Goal: Task Accomplishment & Management: Manage account settings

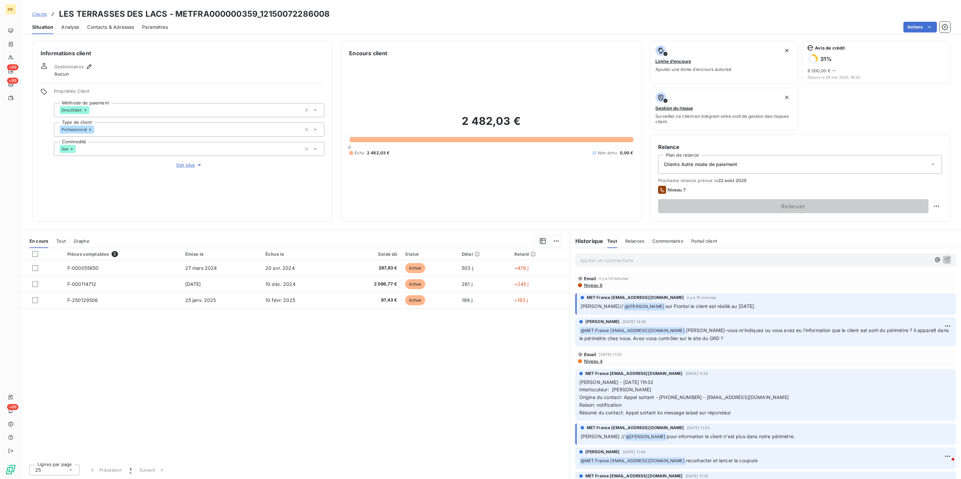
click at [177, 165] on span "Voir plus" at bounding box center [189, 165] width 27 height 7
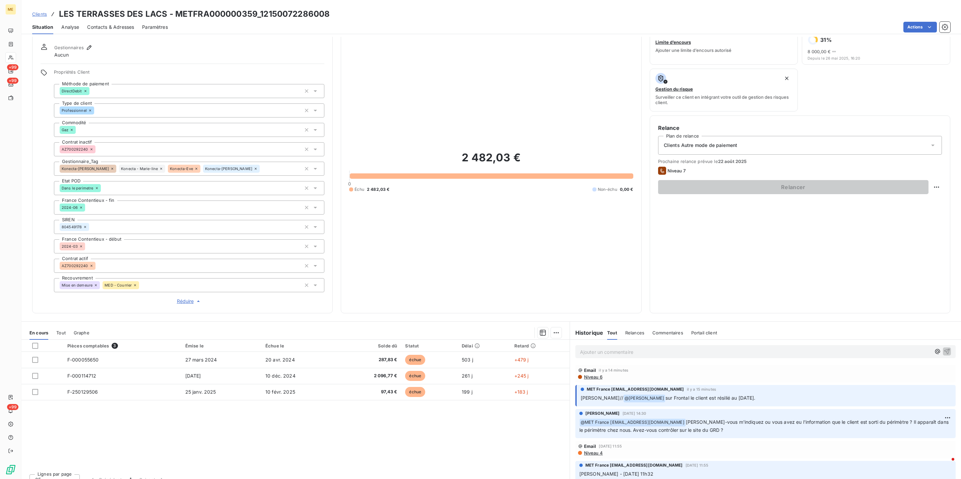
scroll to position [28, 0]
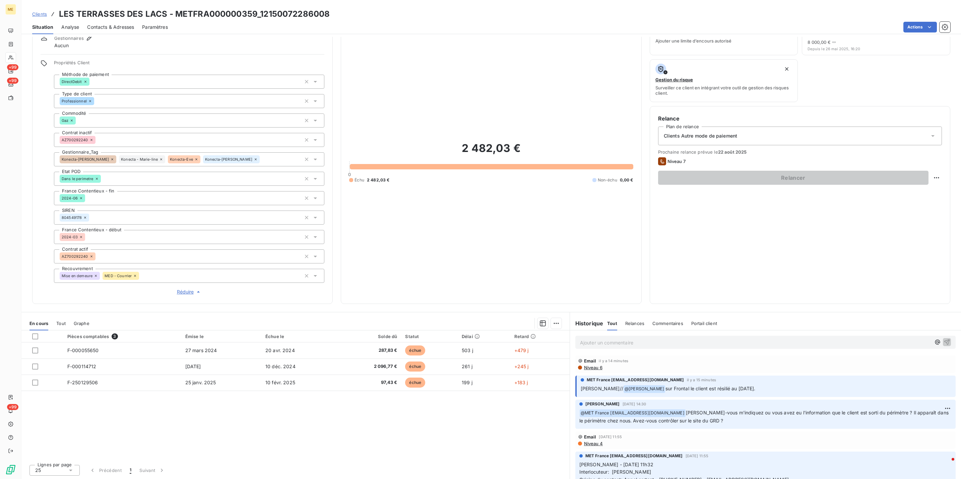
click at [662, 336] on div "Ajouter un commentaire ﻿" at bounding box center [765, 342] width 380 height 13
click at [664, 343] on p "Ajouter un commentaire ﻿" at bounding box center [755, 343] width 351 height 8
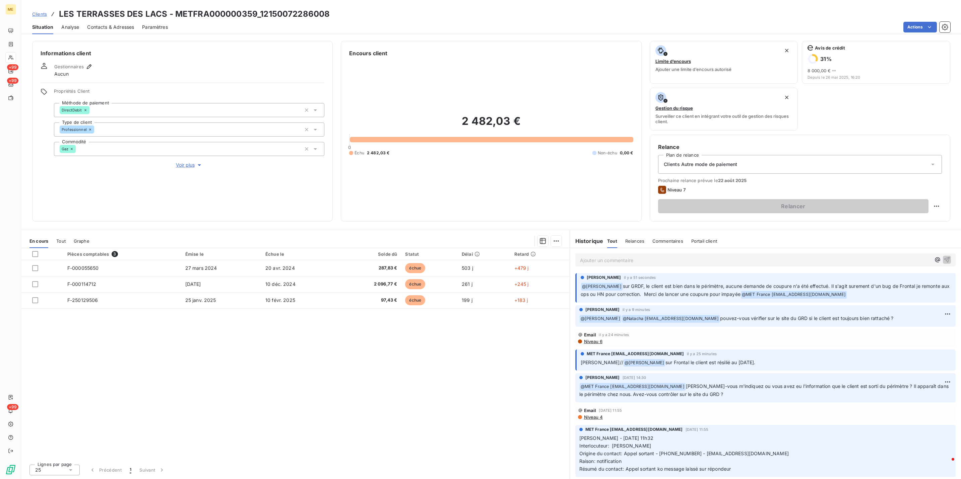
click at [185, 169] on button "Voir plus" at bounding box center [189, 164] width 270 height 7
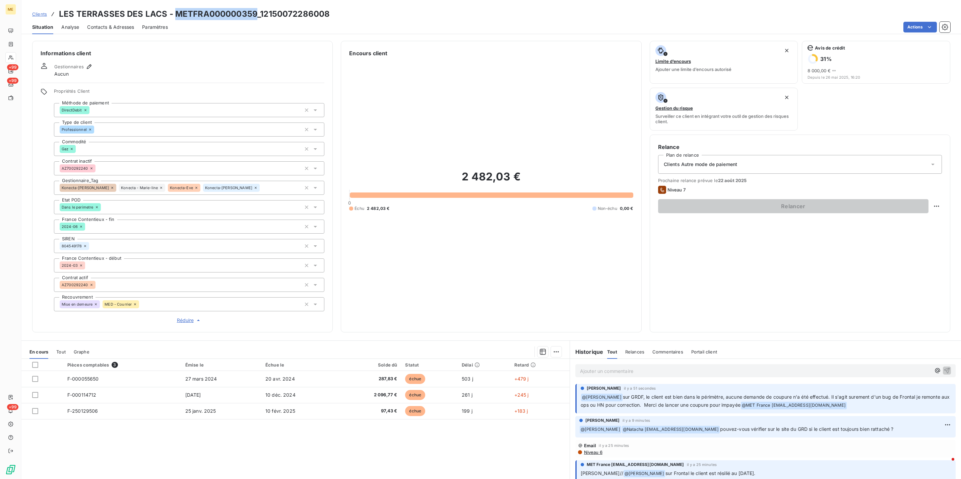
drag, startPoint x: 174, startPoint y: 14, endPoint x: 256, endPoint y: 15, distance: 81.7
click at [256, 15] on h3 "LES TERRASSES DES LACS - METFRA000000359_12150072286008" at bounding box center [194, 14] width 271 height 12
drag, startPoint x: 259, startPoint y: 15, endPoint x: 234, endPoint y: 14, distance: 24.8
click at [259, 15] on h3 "LES TERRASSES DES LACS - METFRA000000359_12150072286008" at bounding box center [194, 14] width 271 height 12
drag, startPoint x: 175, startPoint y: 13, endPoint x: 355, endPoint y: 11, distance: 179.9
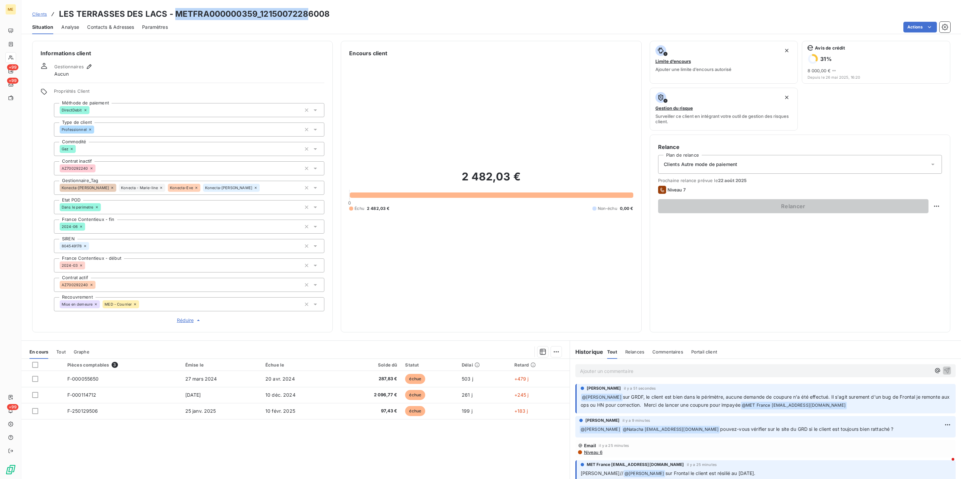
click at [347, 13] on div "Clients LES TERRASSES DES LACS - METFRA000000359_12150072286008" at bounding box center [490, 14] width 939 height 12
copy h3 "METFRA000000359_12150072286008"
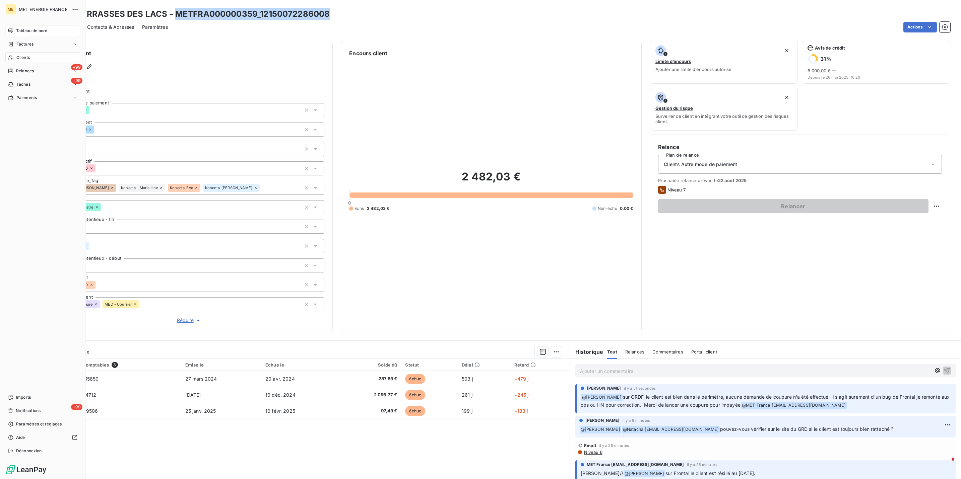
click at [21, 32] on span "Tableau de bord" at bounding box center [31, 31] width 31 height 6
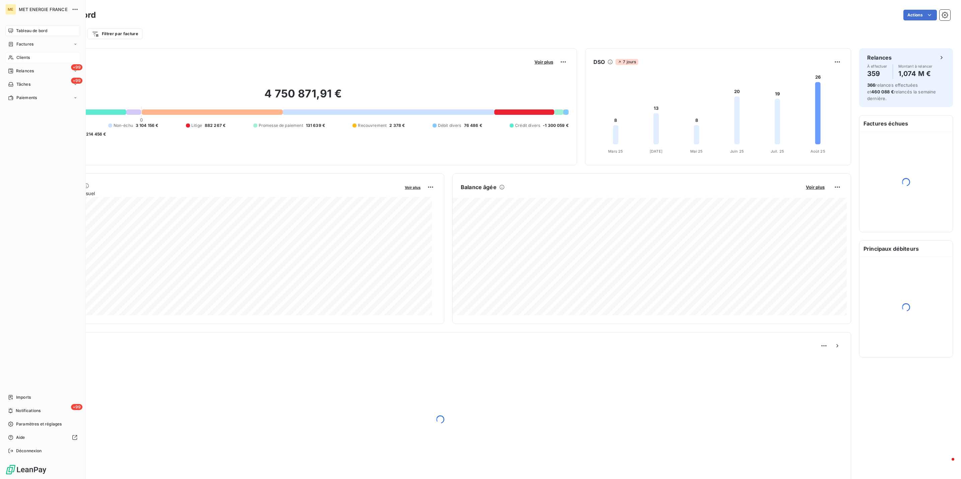
click at [15, 60] on div "Clients" at bounding box center [42, 57] width 75 height 11
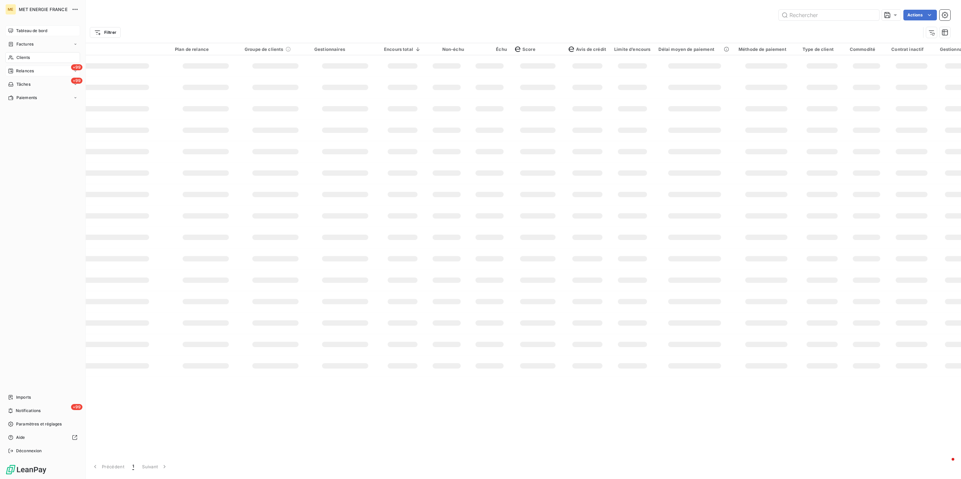
click at [18, 73] on span "Relances" at bounding box center [25, 71] width 18 height 6
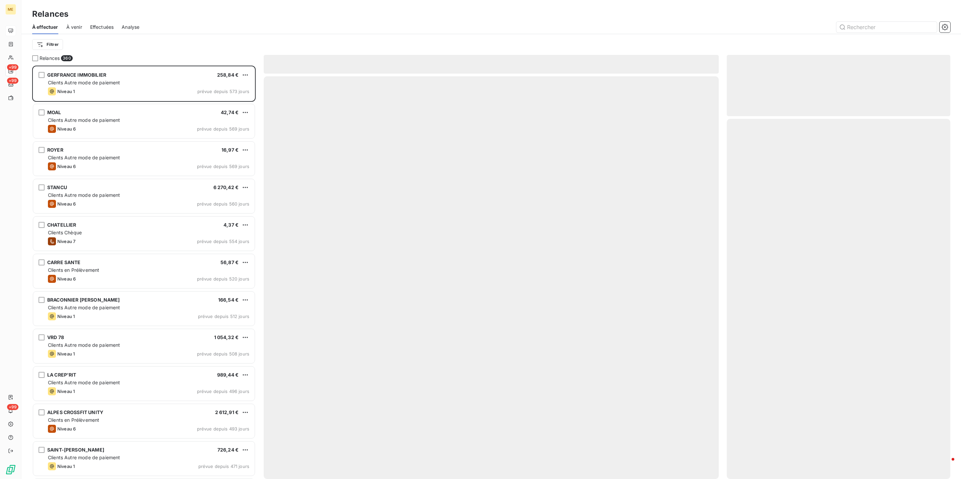
scroll to position [406, 215]
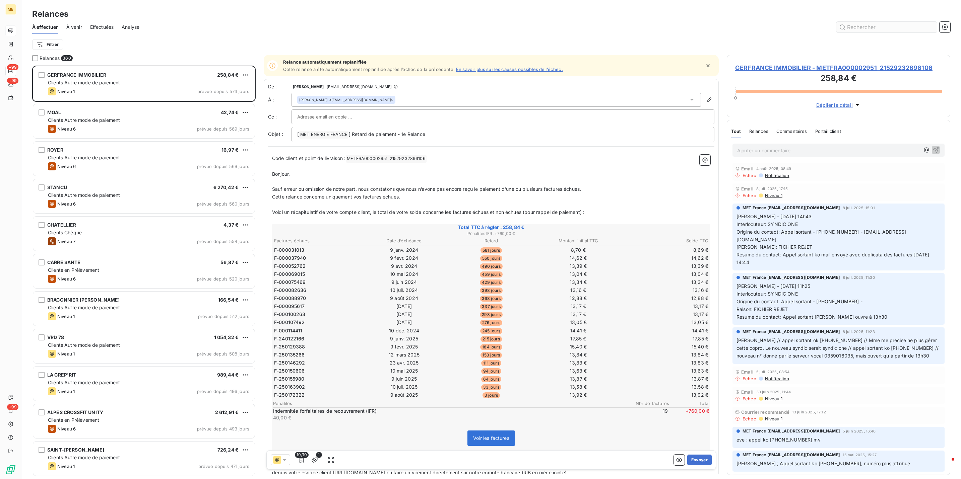
click at [862, 26] on input "text" at bounding box center [886, 27] width 100 height 11
type input "METFRA000000359_12150072286008"
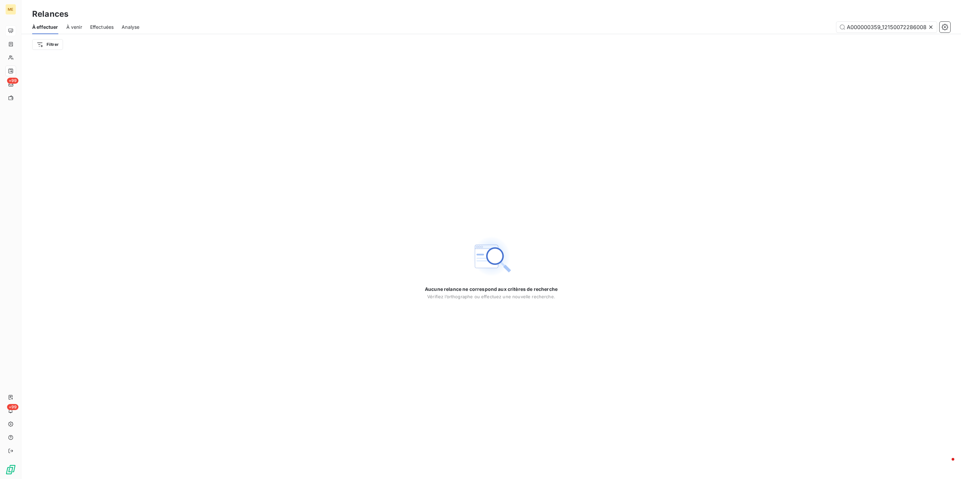
click at [100, 26] on span "Effectuées" at bounding box center [102, 27] width 24 height 7
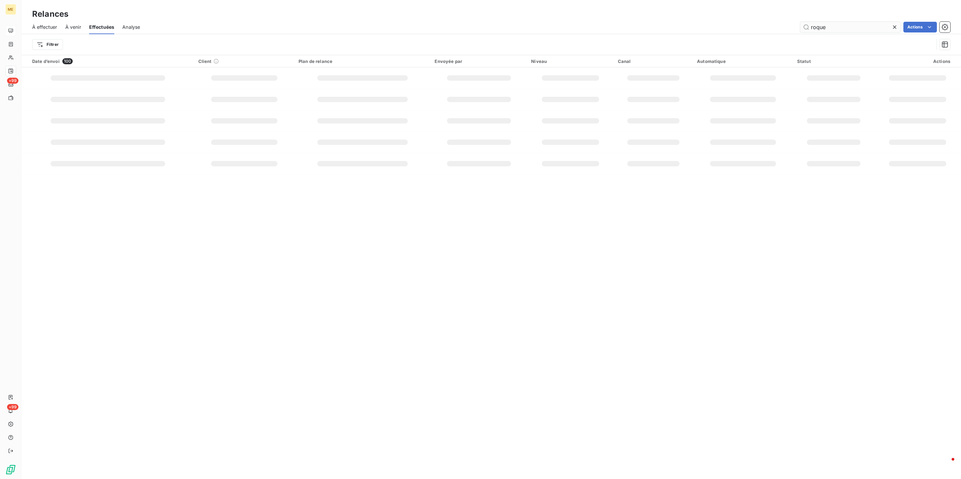
drag, startPoint x: 829, startPoint y: 27, endPoint x: 799, endPoint y: 27, distance: 30.1
click at [800, 27] on input "roque" at bounding box center [850, 27] width 100 height 11
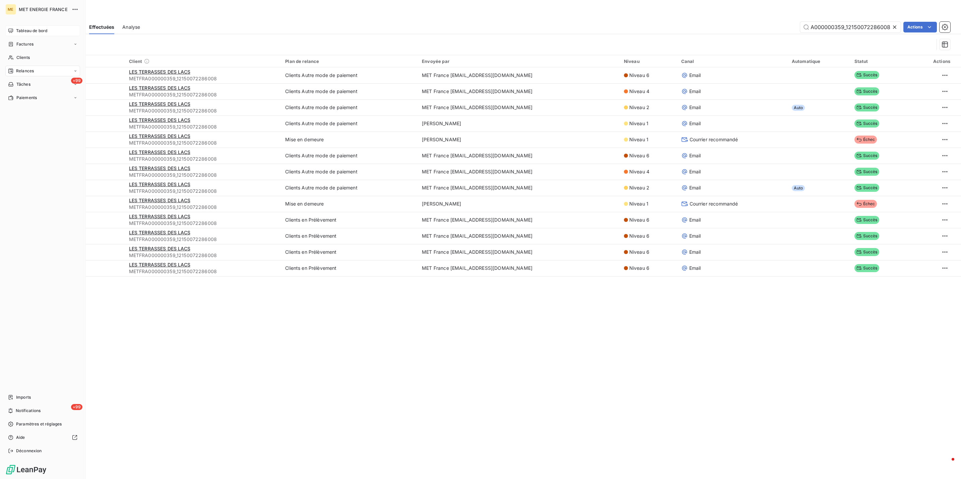
type input "METFRA000000359_12150072286008"
drag, startPoint x: 14, startPoint y: 30, endPoint x: 78, endPoint y: 76, distance: 78.5
click at [14, 30] on div "Tableau de bord" at bounding box center [42, 30] width 75 height 11
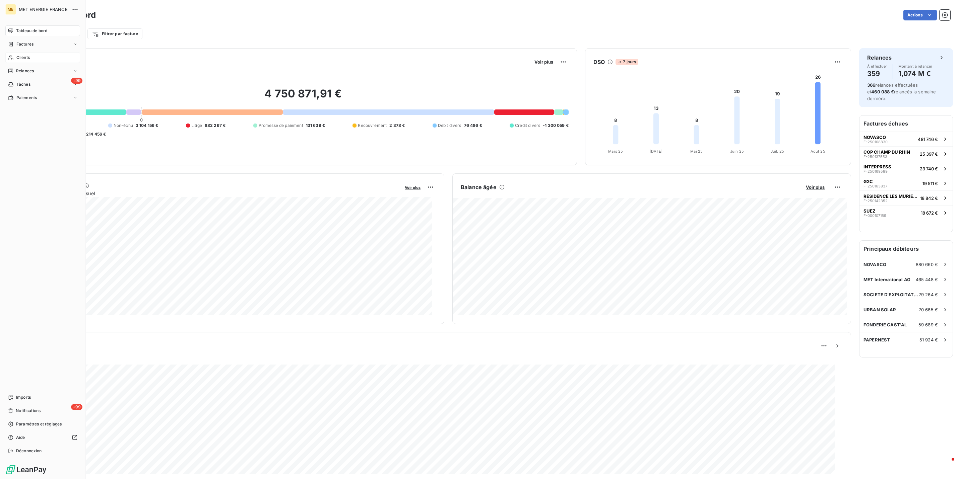
click at [24, 59] on span "Clients" at bounding box center [22, 58] width 13 height 6
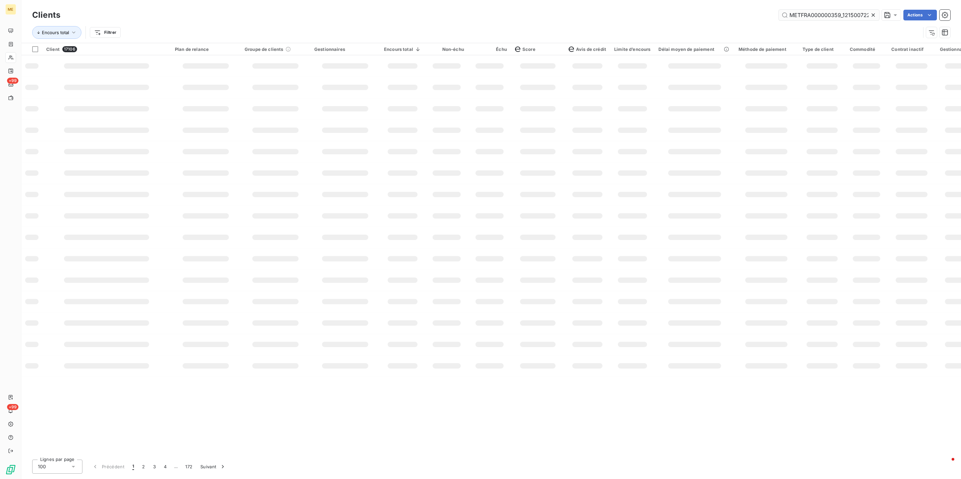
scroll to position [0, 18]
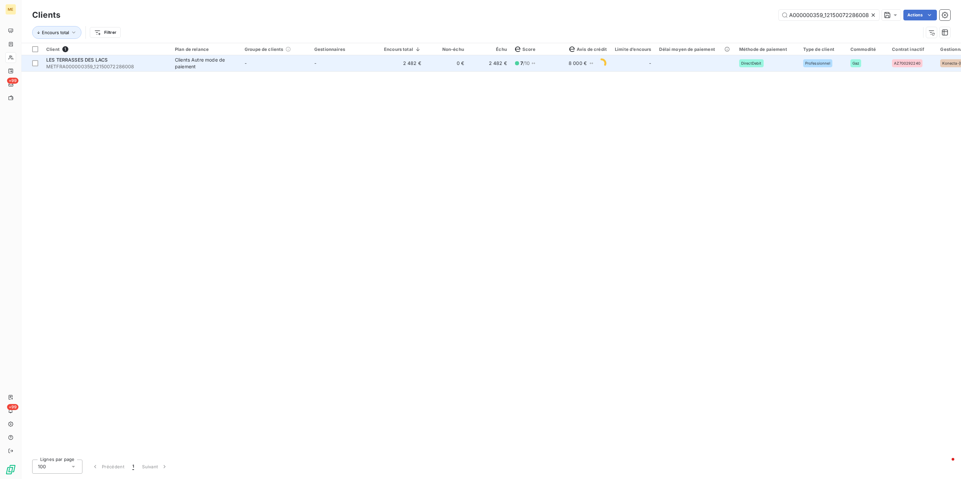
type input "METFRA000000359_12150072286008"
click at [295, 68] on td "-" at bounding box center [275, 63] width 70 height 16
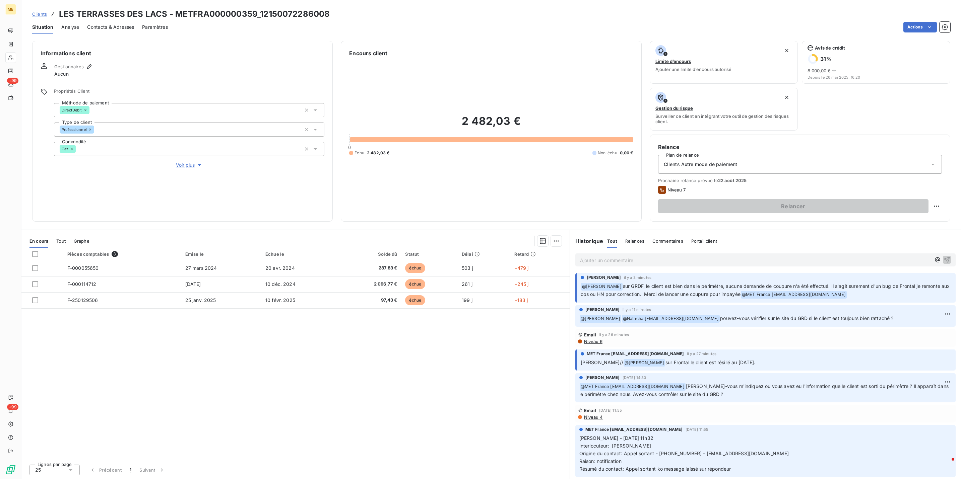
click at [674, 251] on div "Ajouter un commentaire ﻿" at bounding box center [765, 260] width 391 height 24
click at [672, 257] on p "Ajouter un commentaire ﻿" at bounding box center [755, 260] width 351 height 8
